Goal: Find contact information

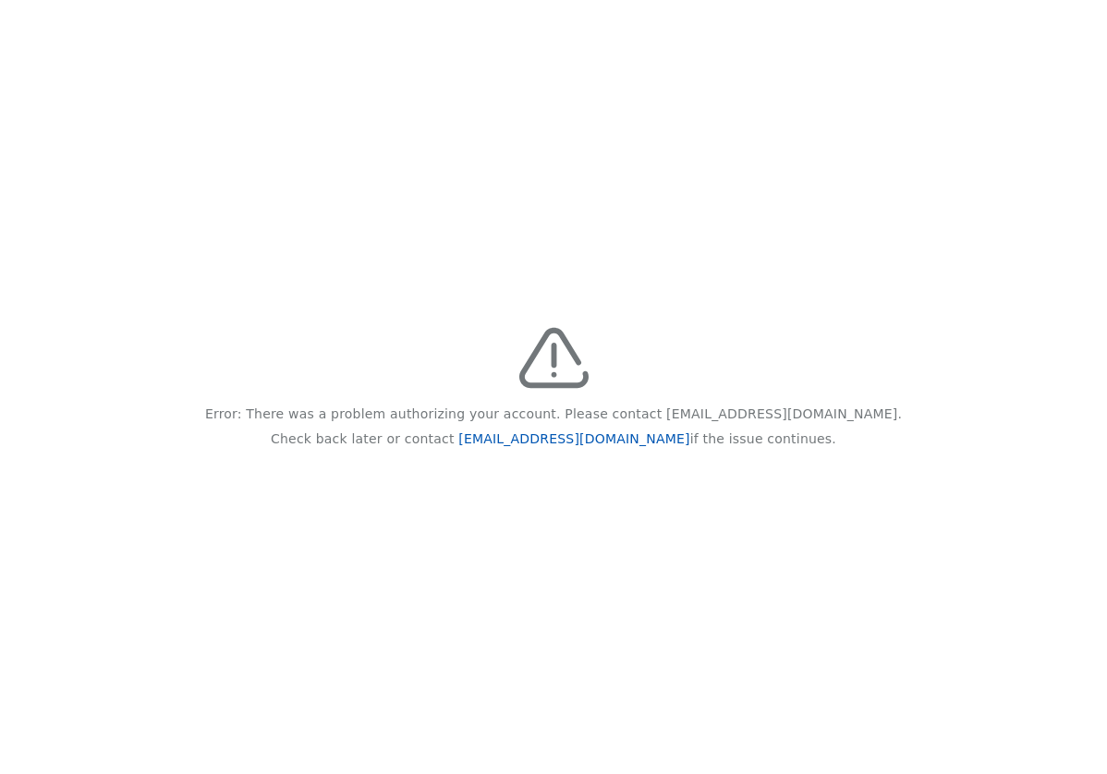
click at [575, 432] on link "[EMAIL_ADDRESS][DOMAIN_NAME]" at bounding box center [573, 438] width 231 height 15
